Goal: Task Accomplishment & Management: Manage account settings

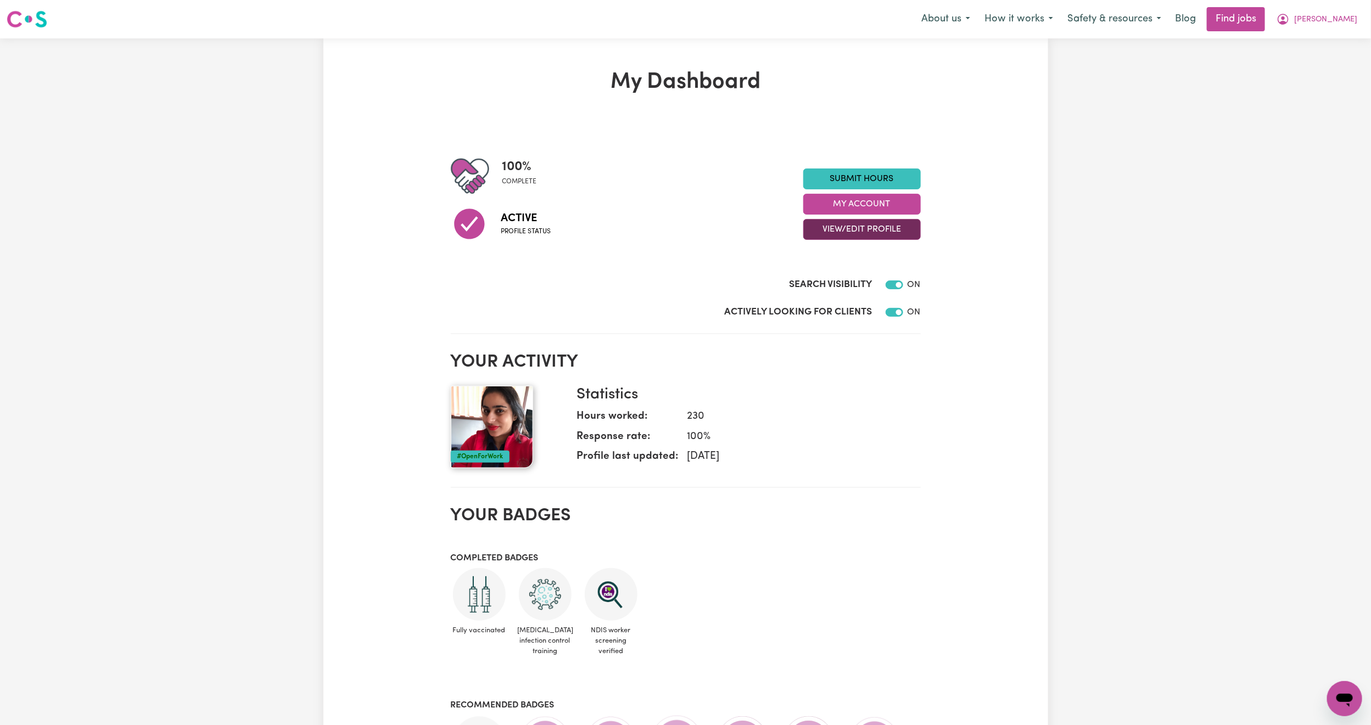
click at [862, 226] on button "View/Edit Profile" at bounding box center [861, 229] width 117 height 21
click at [866, 273] on link "Edit Profile" at bounding box center [855, 279] width 103 height 22
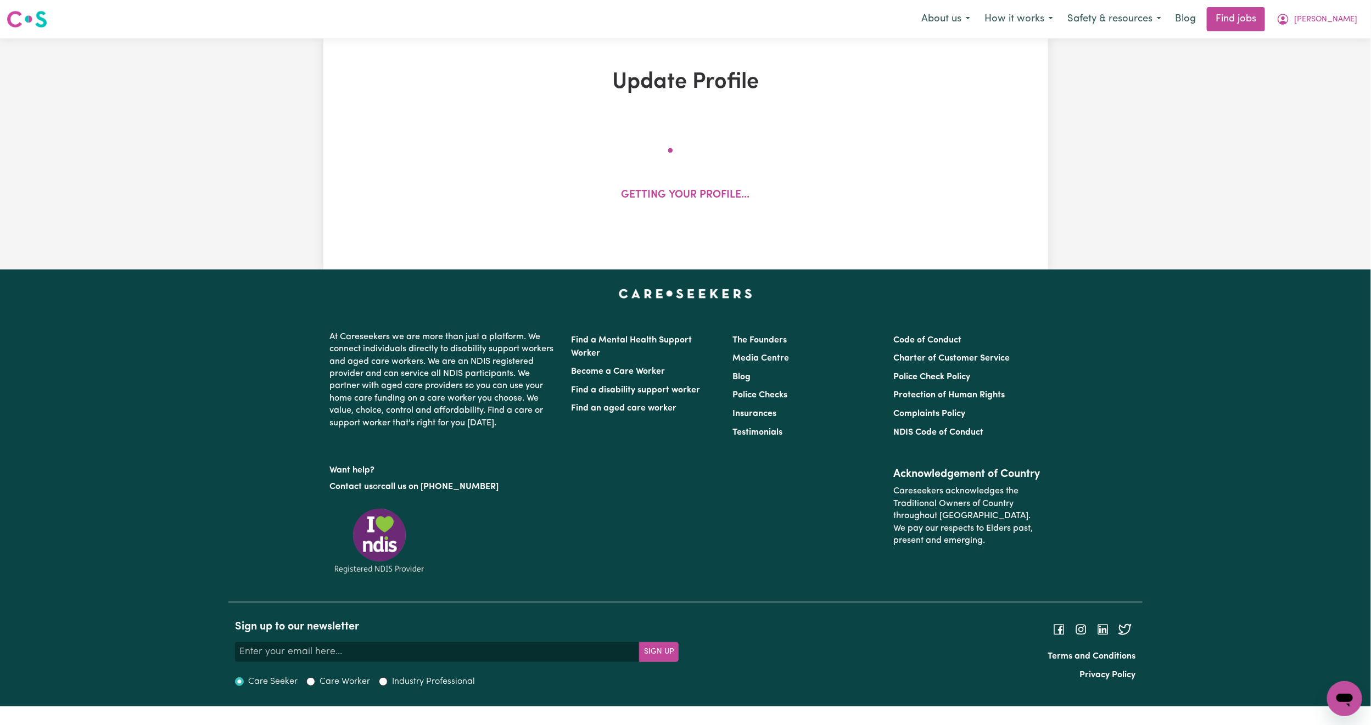
select select "[DEMOGRAPHIC_DATA]"
select select "[DEMOGRAPHIC_DATA] Work Visa"
select select "Studying a healthcare related degree or qualification"
select select "38"
select select "52"
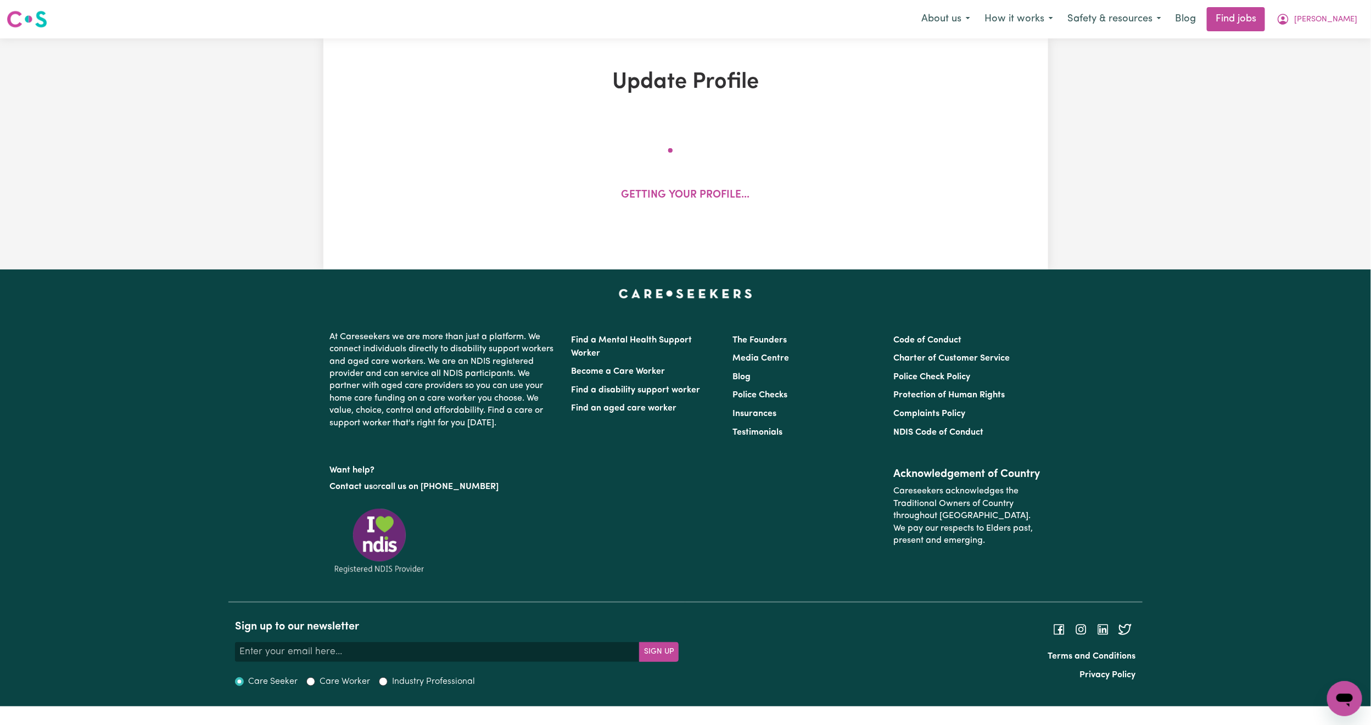
select select "62"
select select "72"
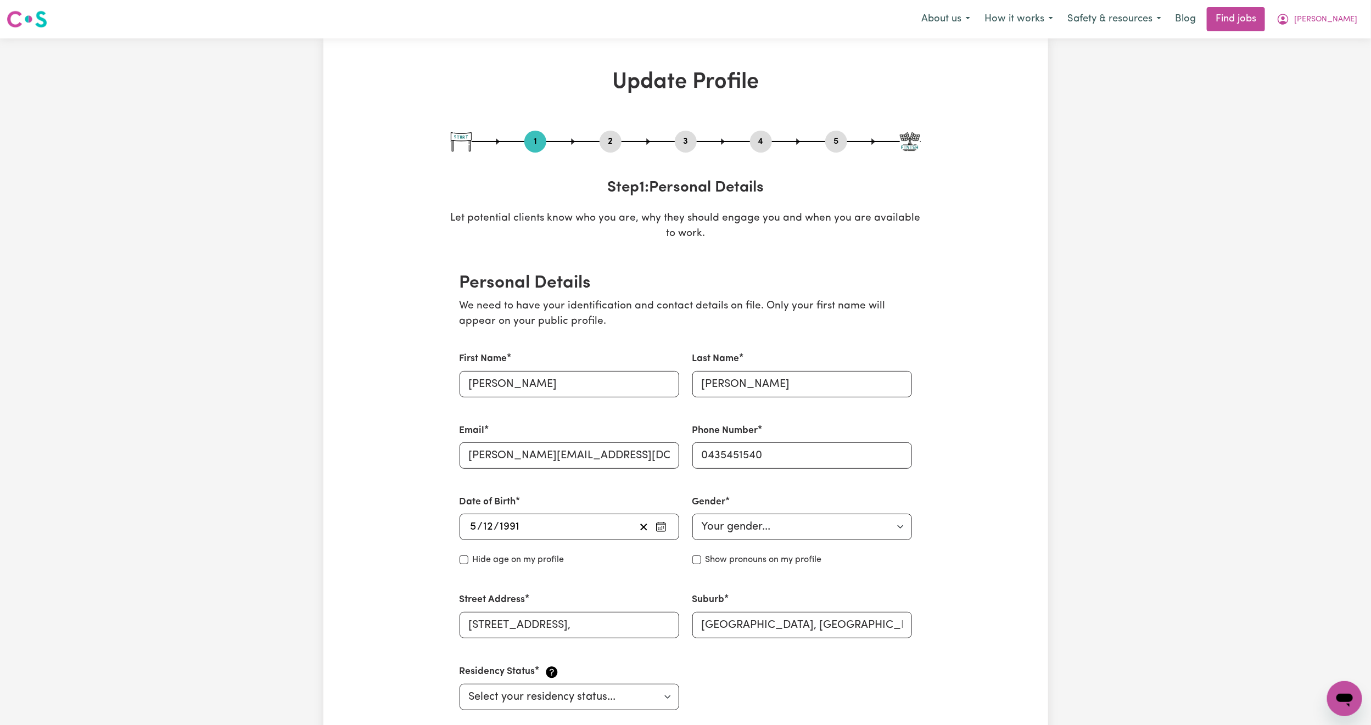
click at [613, 141] on button "2" at bounding box center [610, 141] width 22 height 14
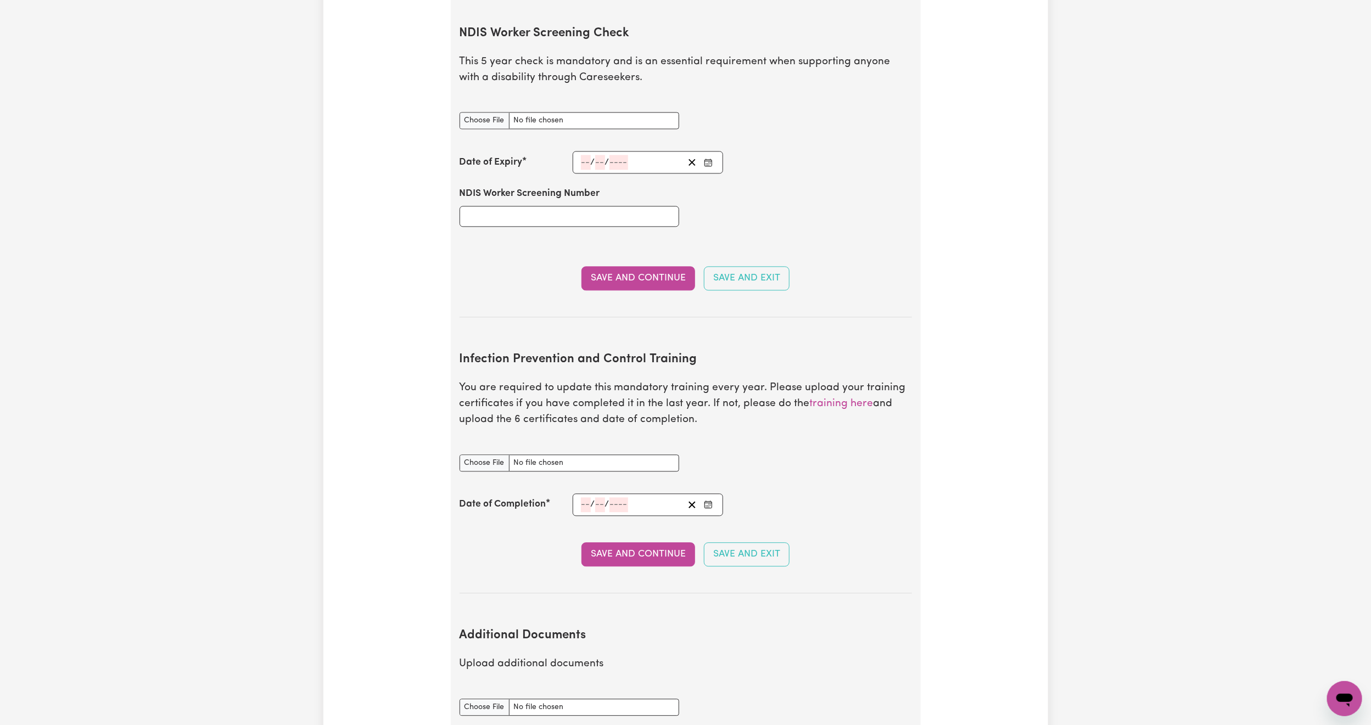
scroll to position [1400, 0]
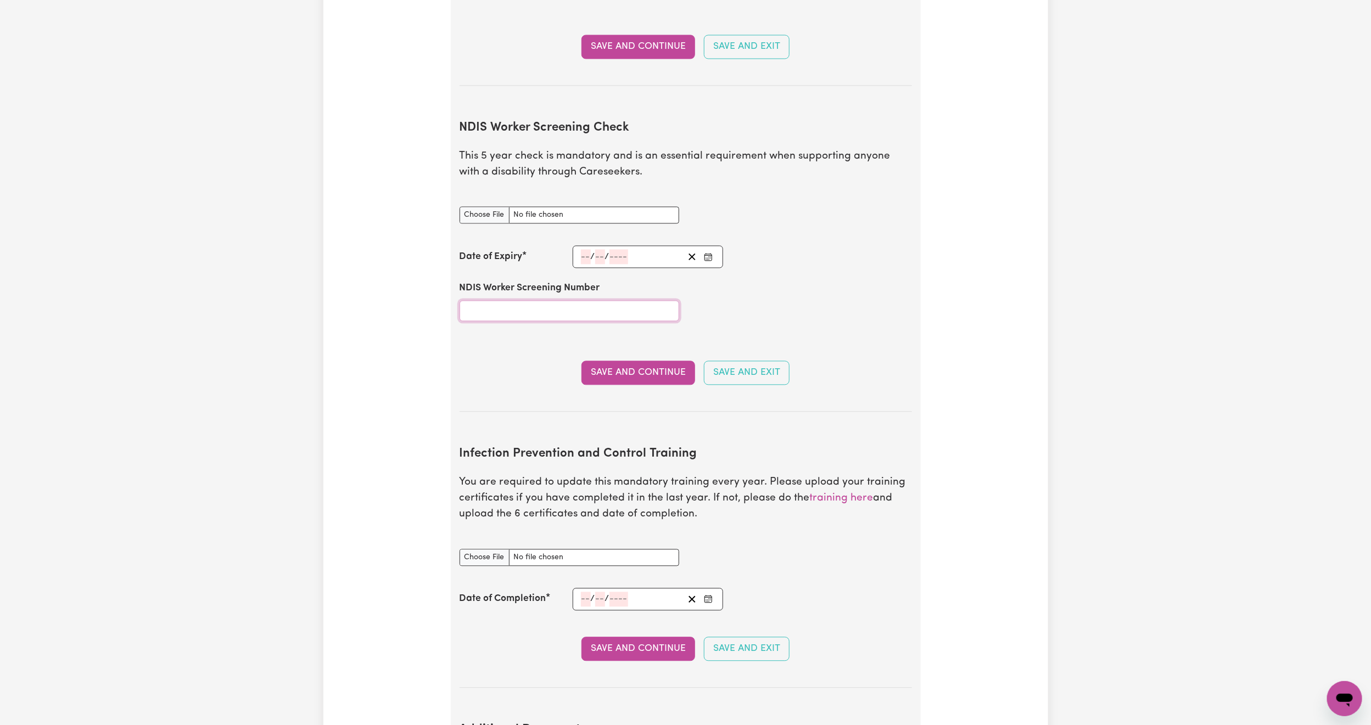
click at [489, 309] on input "NDIS Worker Screening Number" at bounding box center [569, 310] width 220 height 21
type input "30337203"
click at [588, 249] on input "number" at bounding box center [586, 256] width 10 height 15
type input "05"
type input "07"
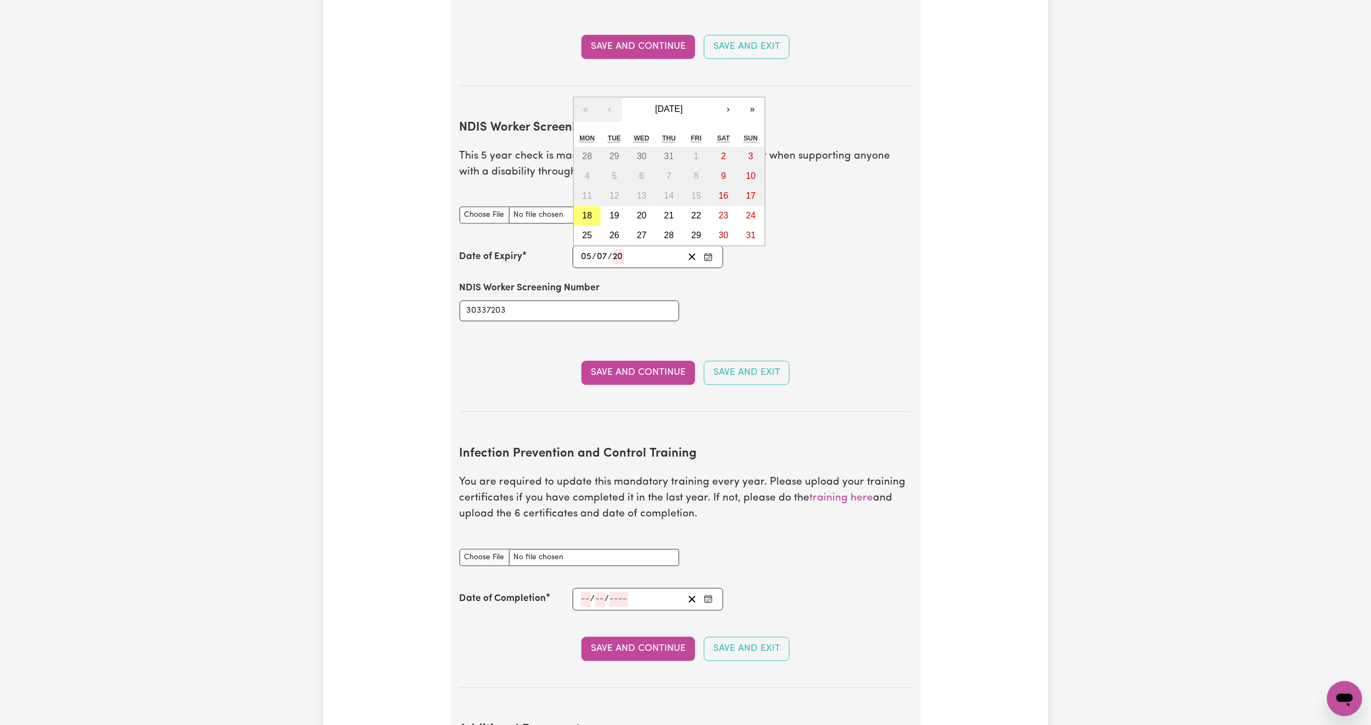
type input "202"
type input "[DATE]"
type input "5"
type input "7"
type input "2026"
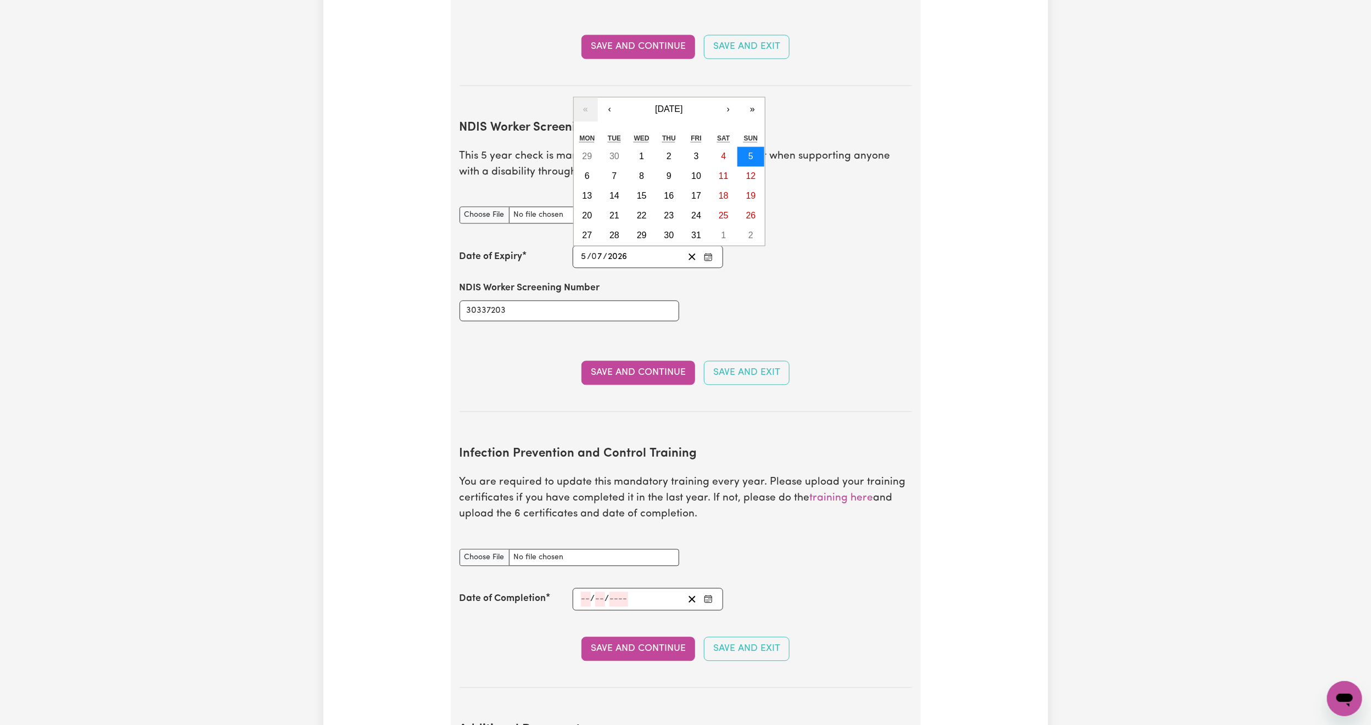
click at [753, 155] on button "5" at bounding box center [750, 157] width 27 height 20
click at [725, 372] on button "Save and Exit" at bounding box center [747, 373] width 86 height 24
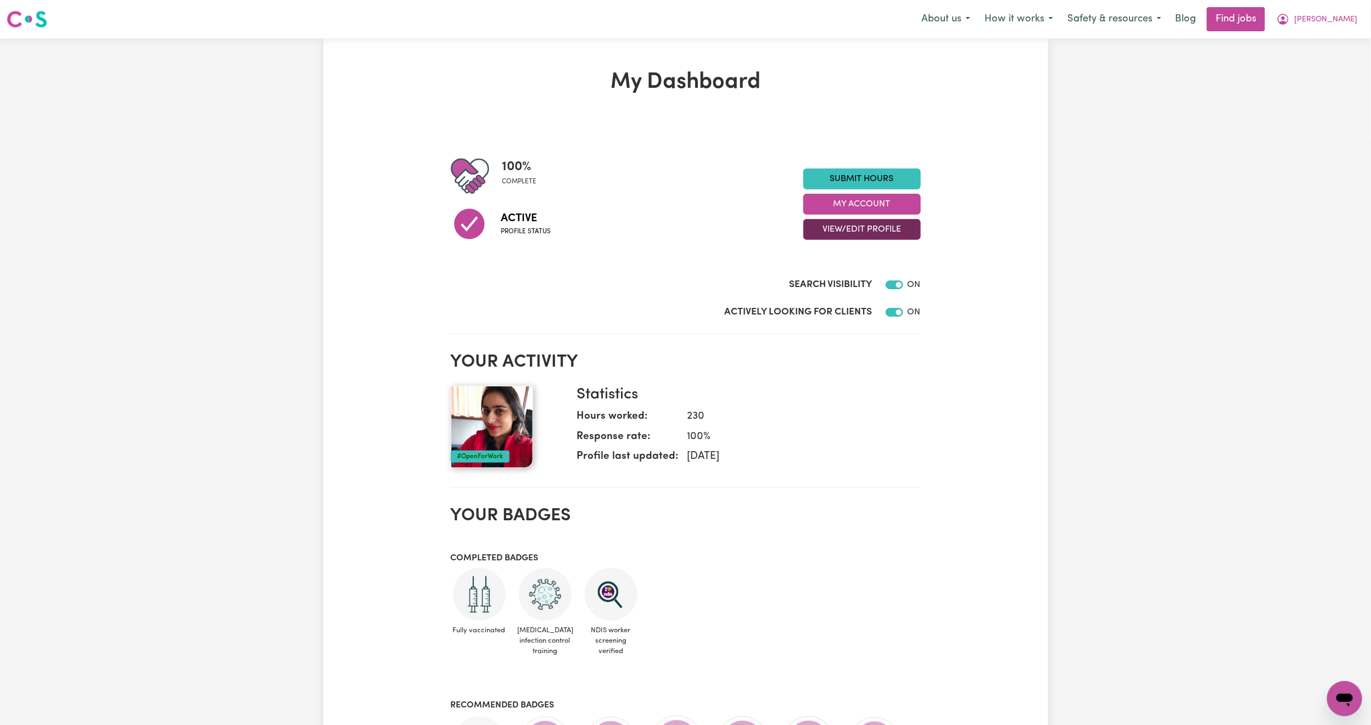
click at [874, 226] on button "View/Edit Profile" at bounding box center [861, 229] width 117 height 21
click at [860, 262] on link "View Profile" at bounding box center [855, 257] width 103 height 22
